Goal: Task Accomplishment & Management: Manage account settings

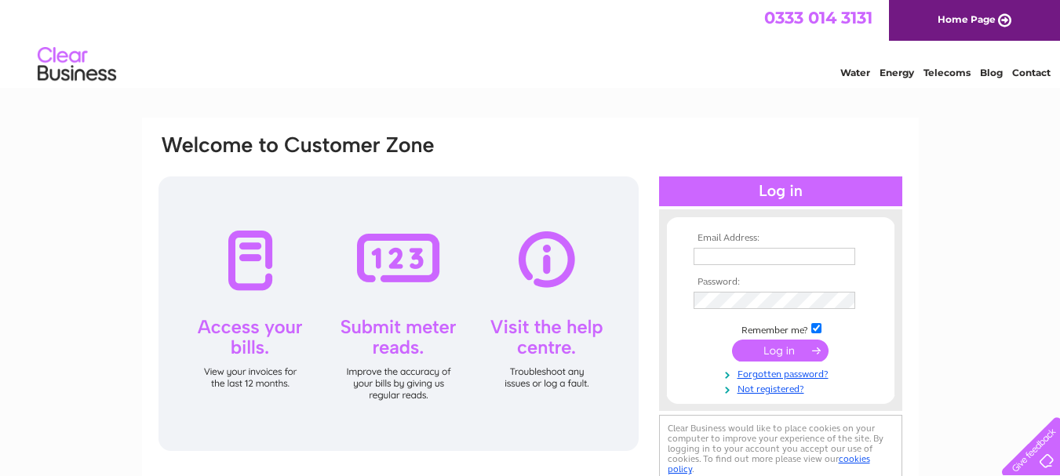
click at [787, 192] on div at bounding box center [780, 192] width 243 height 30
click at [735, 256] on input "text" at bounding box center [775, 256] width 162 height 17
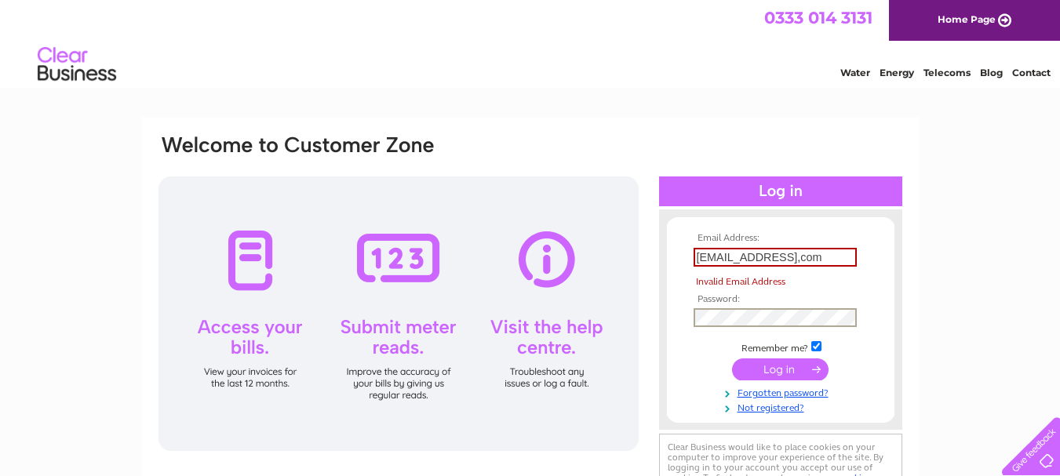
click at [703, 301] on tbody "Email Address: [EMAIL_ADDRESS],com Invalid Email Address Password: Remember me?" at bounding box center [781, 323] width 182 height 181
click at [844, 255] on input "[EMAIL_ADDRESS],com" at bounding box center [775, 257] width 163 height 19
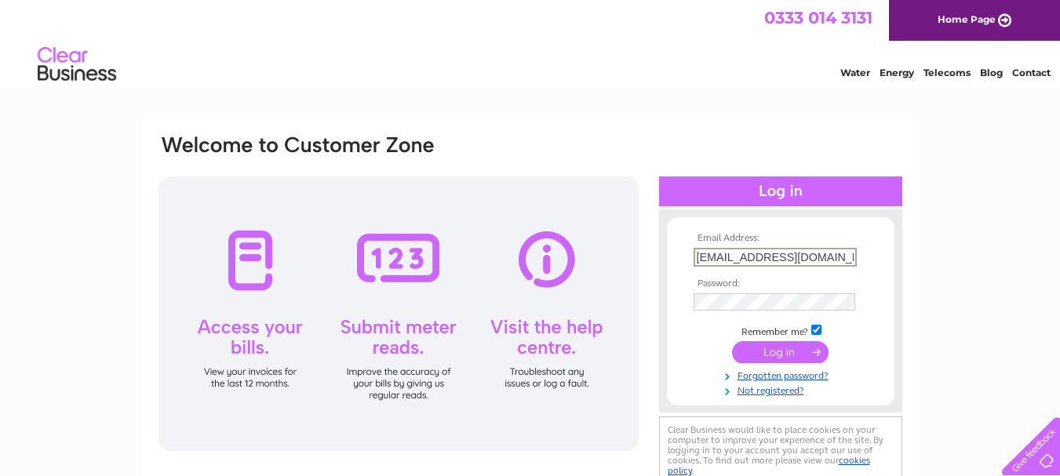
type input "[EMAIL_ADDRESS][DOMAIN_NAME]"
click at [761, 356] on input "submit" at bounding box center [780, 352] width 97 height 22
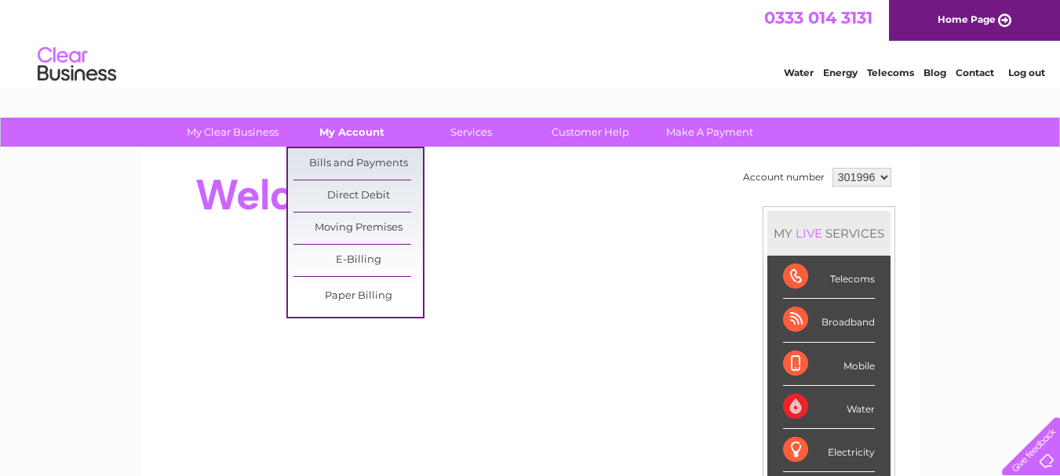
click at [368, 131] on link "My Account" at bounding box center [351, 132] width 129 height 29
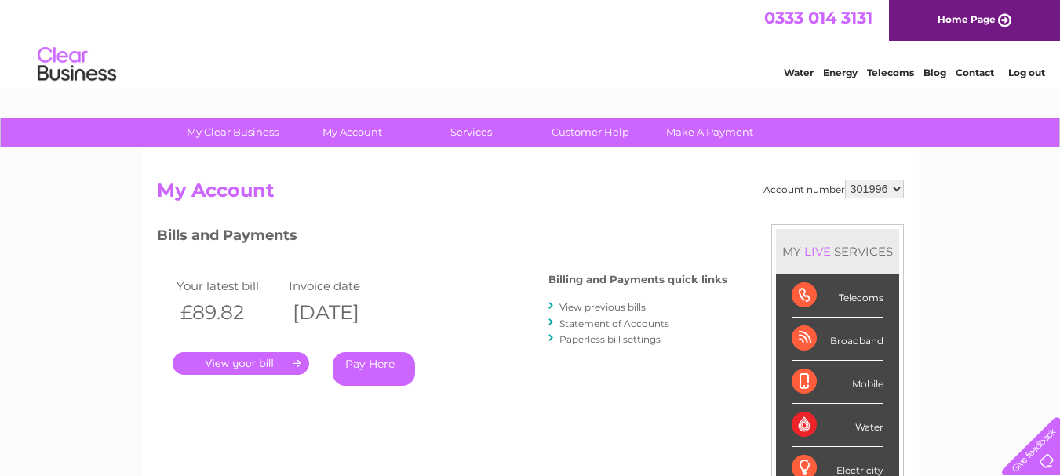
click at [268, 363] on link "." at bounding box center [241, 363] width 137 height 23
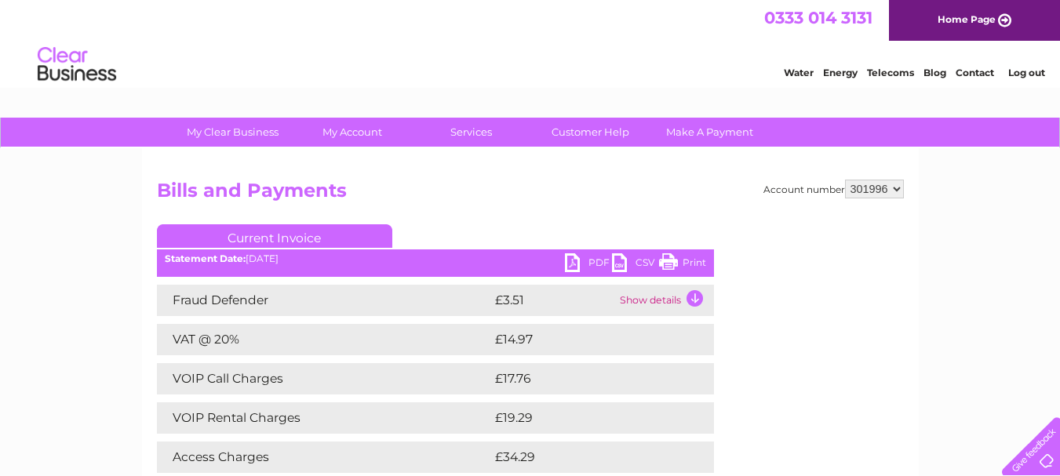
click at [669, 261] on link "Print" at bounding box center [682, 264] width 47 height 23
click at [1035, 71] on link "Log out" at bounding box center [1026, 73] width 37 height 12
